Goal: Information Seeking & Learning: Learn about a topic

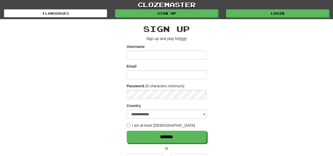
type input "**********"
drag, startPoint x: 181, startPoint y: 56, endPoint x: 121, endPoint y: 57, distance: 59.3
click at [121, 57] on div "**********" at bounding box center [166, 100] width 311 height 163
click at [237, 61] on div "**********" at bounding box center [166, 100] width 311 height 163
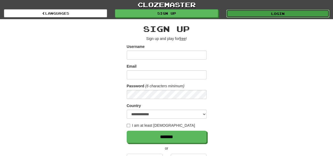
click at [263, 12] on link "Login" at bounding box center [277, 14] width 103 height 8
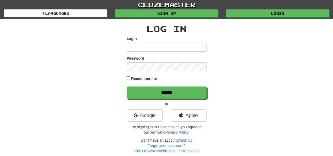
type input "**********"
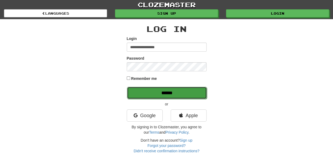
click at [143, 96] on input "******" at bounding box center [167, 93] width 80 height 12
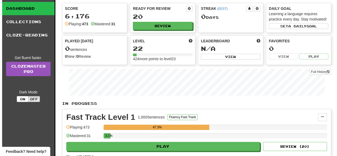
scroll to position [27, 0]
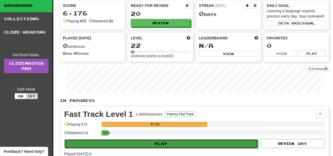
click at [162, 140] on button "Play" at bounding box center [160, 143] width 193 height 9
select select "**"
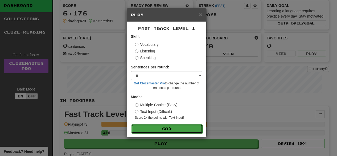
click at [165, 127] on button "Go" at bounding box center [166, 128] width 71 height 9
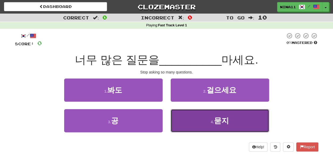
click at [208, 122] on button "4 . 묻지" at bounding box center [220, 120] width 98 height 23
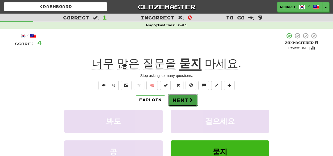
click at [180, 97] on button "Next" at bounding box center [183, 100] width 30 height 12
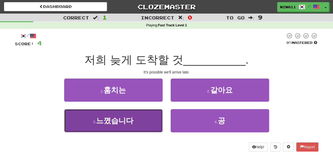
click at [136, 120] on button "3 . 느꼈습니다" at bounding box center [113, 120] width 98 height 23
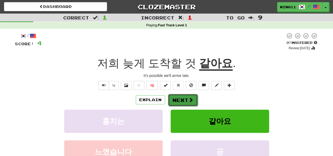
click at [191, 100] on span at bounding box center [190, 99] width 5 height 5
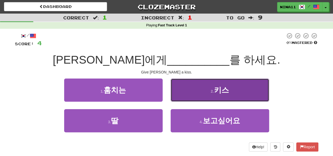
click at [233, 89] on button "2 . 키스" at bounding box center [220, 89] width 98 height 23
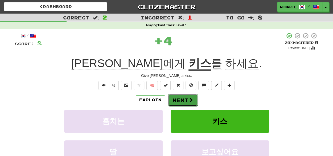
click at [184, 103] on button "Next" at bounding box center [183, 100] width 30 height 12
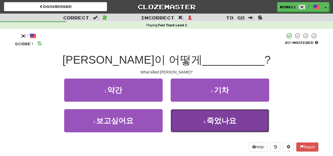
click at [180, 118] on button "4 . 죽었나요" at bounding box center [220, 120] width 98 height 23
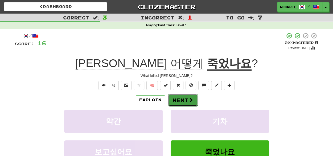
click at [183, 102] on button "Next" at bounding box center [183, 100] width 30 height 12
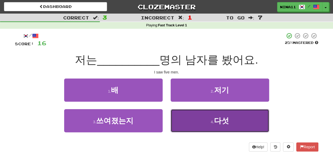
click at [242, 119] on button "4 . 다섯" at bounding box center [220, 120] width 98 height 23
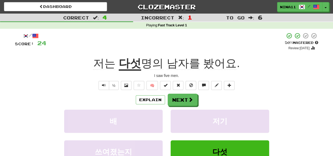
drag, startPoint x: 186, startPoint y: 97, endPoint x: 210, endPoint y: 95, distance: 23.5
click at [210, 95] on div "Explain Next" at bounding box center [166, 100] width 303 height 12
click at [188, 98] on span at bounding box center [190, 99] width 5 height 5
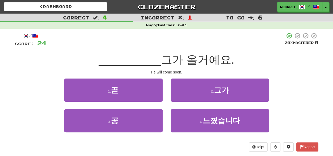
click at [140, 76] on div "/ Score: 24 25 % Mastered __________ 그가 올거예요. He will come soon. 1 . 곧 2 . 그가 3…" at bounding box center [166, 91] width 303 height 119
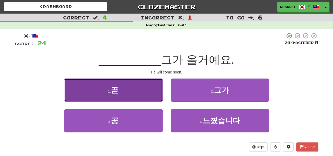
click at [139, 84] on button "1 . 곧" at bounding box center [113, 89] width 98 height 23
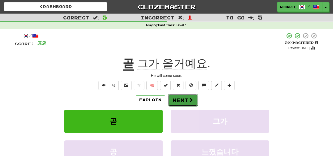
click at [174, 97] on button "Next" at bounding box center [183, 100] width 30 height 12
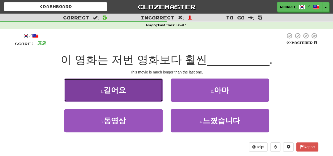
click at [143, 87] on button "1 . 길어요" at bounding box center [113, 89] width 98 height 23
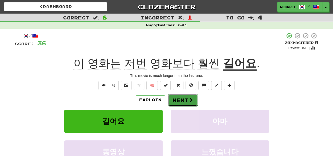
click at [175, 99] on button "Next" at bounding box center [183, 100] width 30 height 12
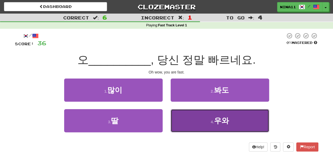
click at [217, 114] on button "4 . 우와" at bounding box center [220, 120] width 98 height 23
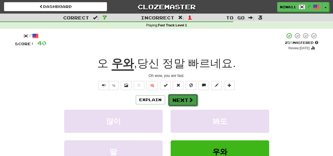
click at [191, 99] on span at bounding box center [190, 99] width 5 height 5
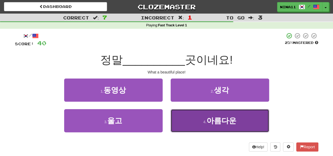
drag, startPoint x: 213, startPoint y: 115, endPoint x: 219, endPoint y: 116, distance: 6.3
click at [219, 116] on button "4 . 아름다운" at bounding box center [220, 120] width 98 height 23
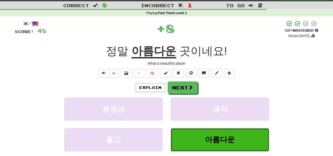
scroll to position [16, 0]
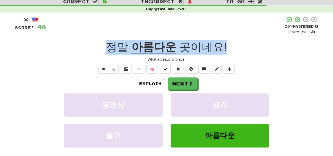
drag, startPoint x: 106, startPoint y: 43, endPoint x: 224, endPoint y: 40, distance: 118.2
click at [224, 40] on div "정말 아름다운 곳이네요 !" at bounding box center [166, 47] width 303 height 15
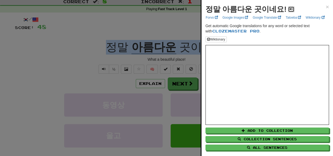
click at [289, 9] on span at bounding box center [290, 8] width 3 height 3
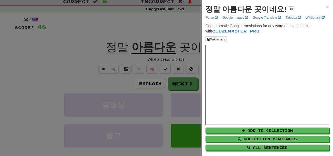
click at [79, 47] on div at bounding box center [166, 78] width 333 height 156
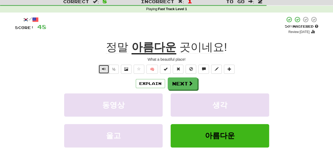
click at [103, 70] on span "Text-to-speech controls" at bounding box center [104, 69] width 4 height 4
click at [171, 84] on button "Next" at bounding box center [183, 84] width 30 height 12
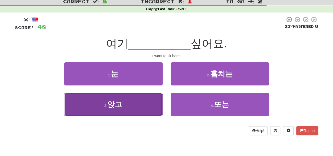
click at [134, 105] on button "3 . 앉고" at bounding box center [113, 104] width 98 height 23
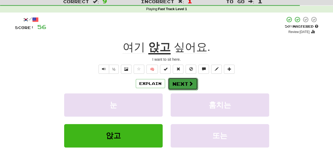
click at [172, 83] on button "Next" at bounding box center [183, 84] width 30 height 12
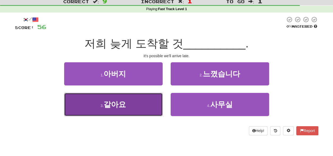
click at [137, 96] on button "3 . 같아요" at bounding box center [113, 104] width 98 height 23
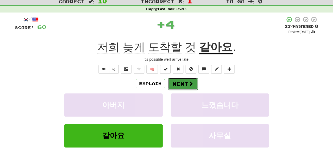
click at [174, 84] on button "Next" at bounding box center [183, 84] width 30 height 12
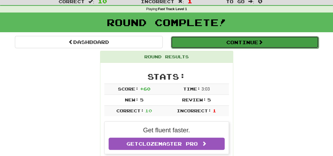
click at [212, 44] on button "Continue" at bounding box center [245, 42] width 148 height 12
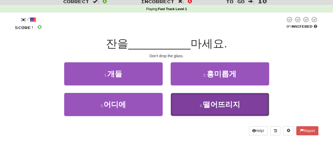
click at [207, 99] on button "4 . 떨어뜨리지" at bounding box center [220, 104] width 98 height 23
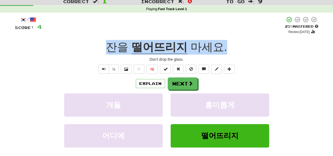
drag, startPoint x: 99, startPoint y: 48, endPoint x: 225, endPoint y: 52, distance: 126.4
click at [225, 52] on div "잔을 떨어뜨리지 마세요 ." at bounding box center [166, 47] width 303 height 15
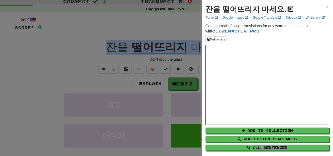
click at [289, 9] on span at bounding box center [290, 8] width 3 height 3
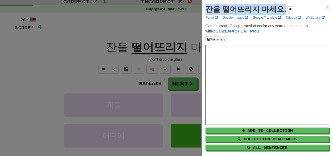
drag, startPoint x: 205, startPoint y: 7, endPoint x: 276, endPoint y: 15, distance: 71.5
click at [276, 15] on div "잔을 떨어뜨리지 마세요. × Forvo Google Images Google Translate Tatoeba Wiktionary Get aut…" at bounding box center [266, 83] width 131 height 166
click at [271, 12] on strong "잔을 떨어뜨리지 마세요." at bounding box center [245, 9] width 81 height 8
drag, startPoint x: 277, startPoint y: 8, endPoint x: 208, endPoint y: 7, distance: 69.2
click at [208, 7] on strong "잔을 떨어뜨리지 마세요." at bounding box center [245, 9] width 81 height 8
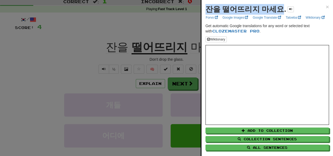
click at [226, 7] on strong "잔을 떨어뜨리지 마세요." at bounding box center [245, 9] width 81 height 8
drag, startPoint x: 277, startPoint y: 8, endPoint x: 195, endPoint y: 2, distance: 81.6
copy body "잔을 떨어뜨리지 마세요"
click at [56, 65] on div at bounding box center [166, 78] width 333 height 156
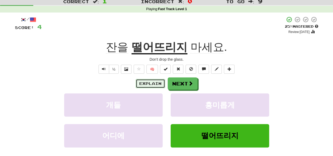
click at [142, 84] on button "Explain" at bounding box center [150, 83] width 29 height 9
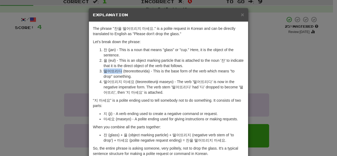
drag, startPoint x: 101, startPoint y: 71, endPoint x: 119, endPoint y: 68, distance: 17.8
click at [119, 68] on li "떨어뜨리다 (tteoreotteurida) - This is the base form of the verb which means "to dro…" at bounding box center [173, 73] width 140 height 11
copy li "떨어뜨리다"
